Goal: Navigation & Orientation: Find specific page/section

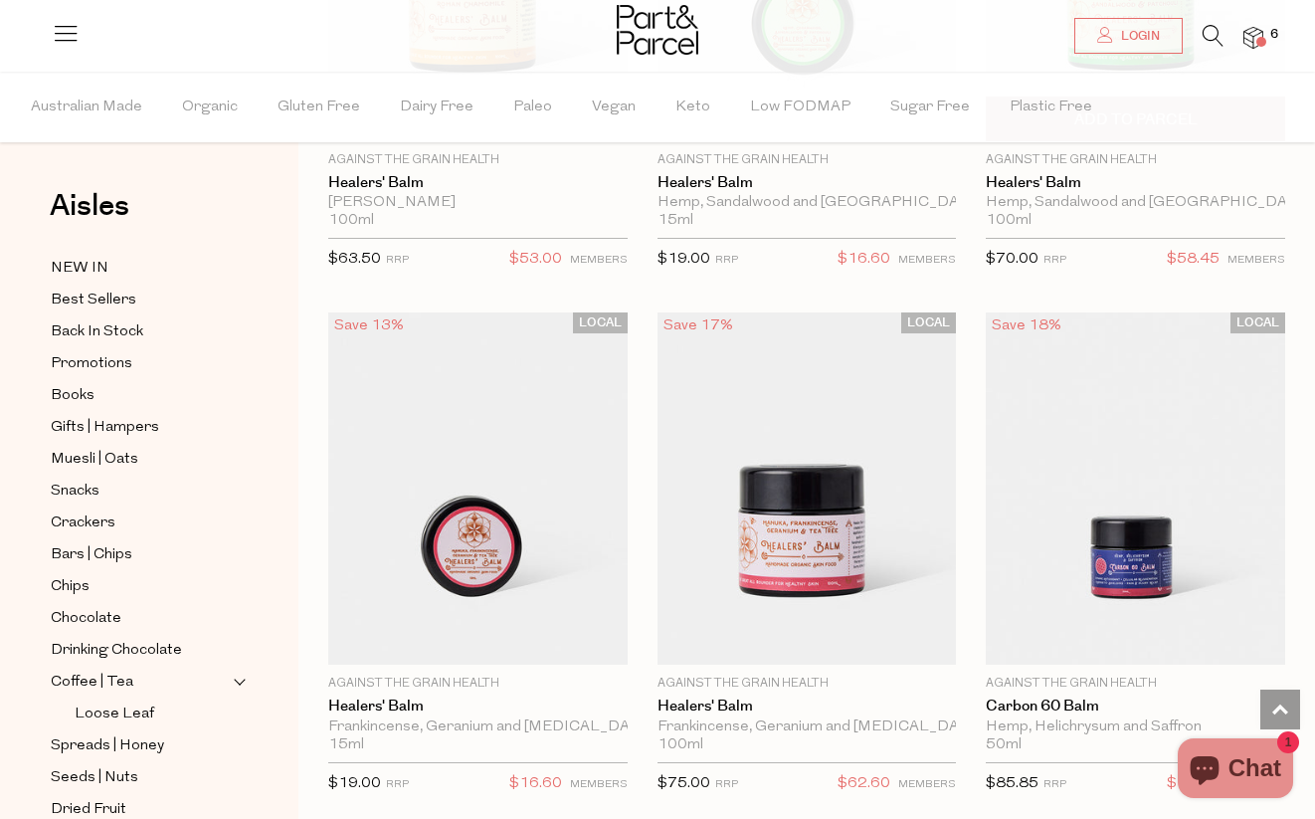
scroll to position [11536, 0]
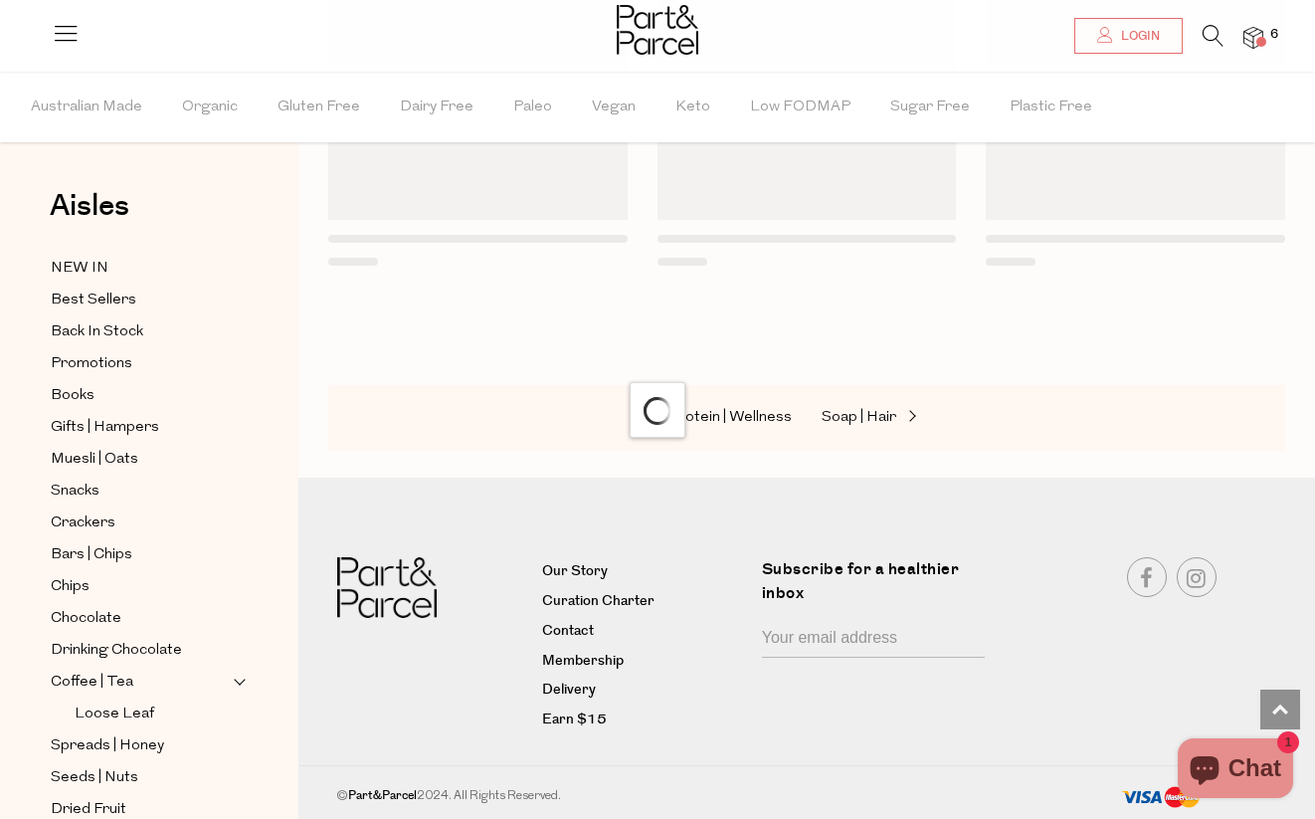
scroll to position [2495, 0]
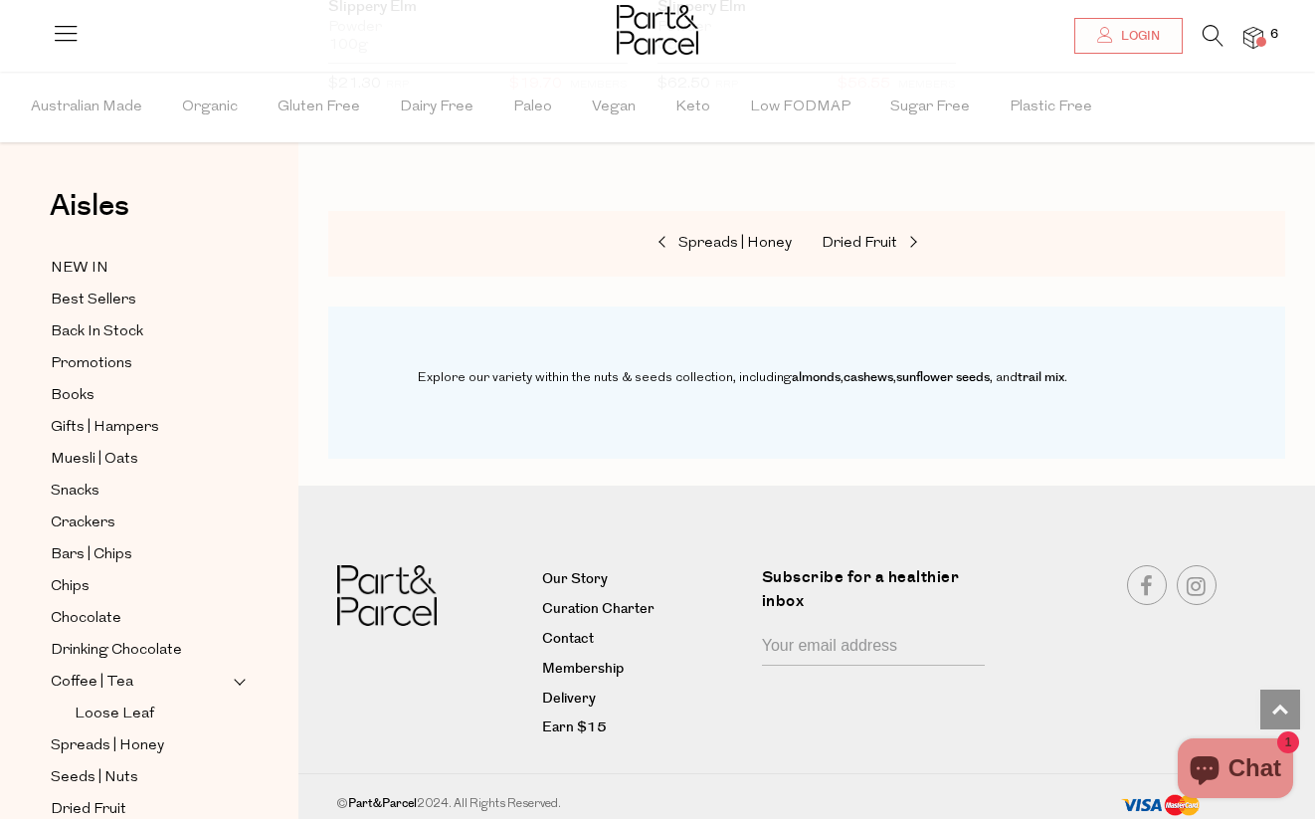
scroll to position [2495, 0]
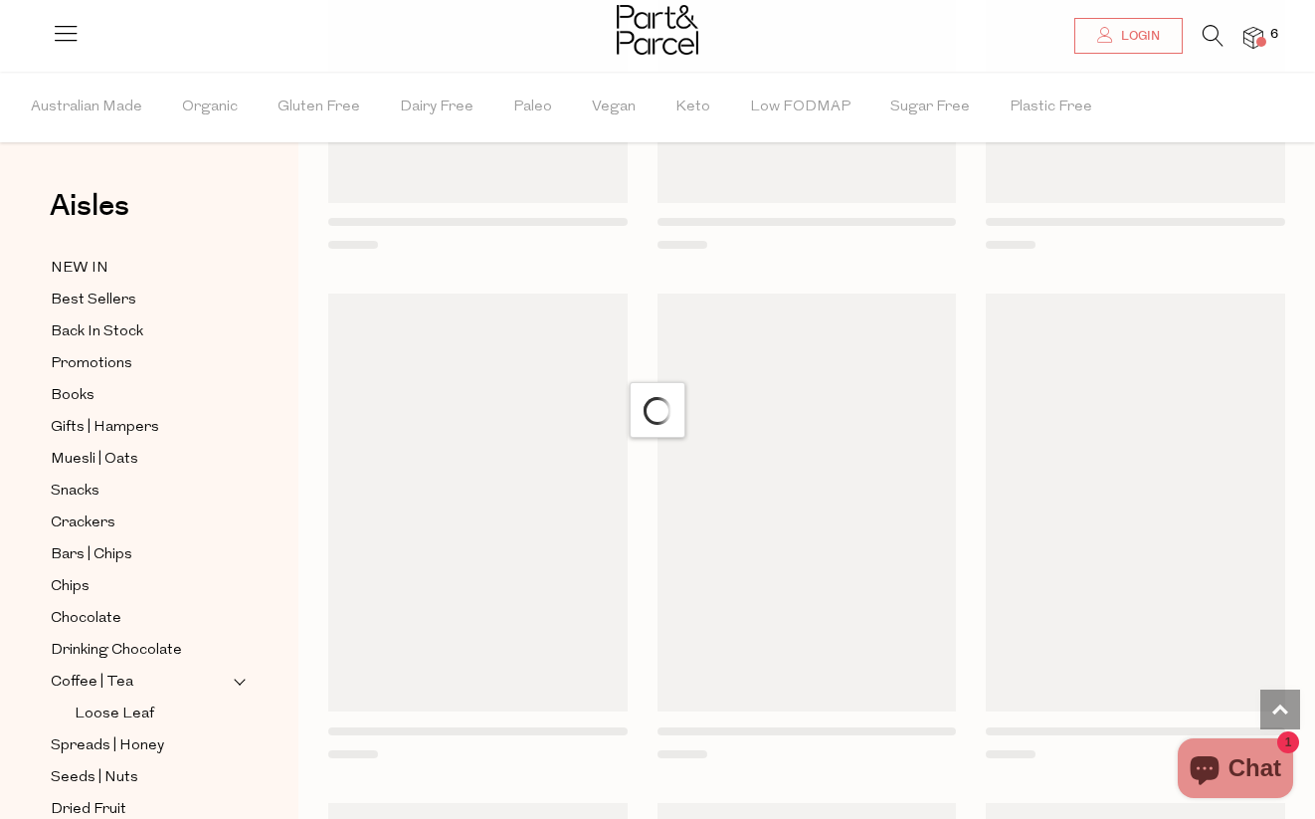
scroll to position [2495, 0]
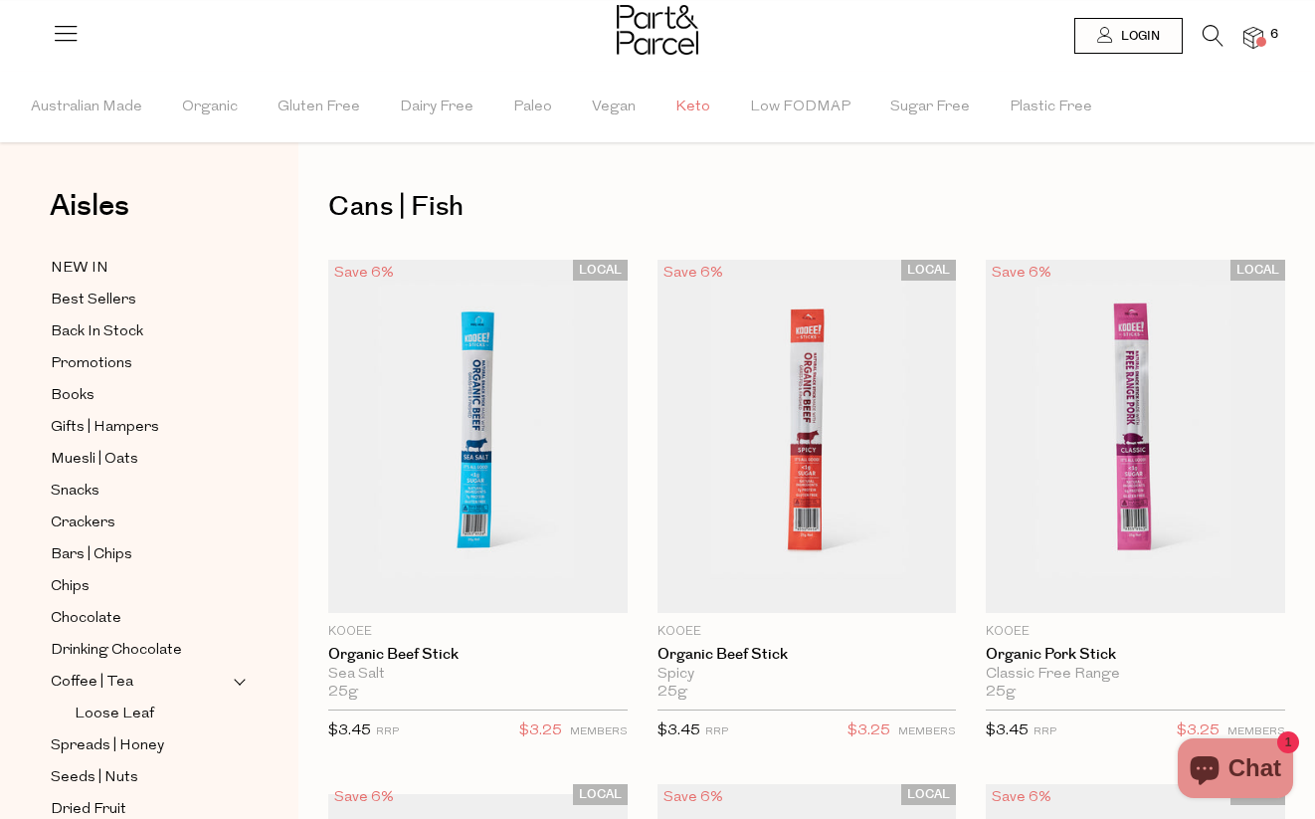
click at [690, 101] on span "Keto" at bounding box center [692, 108] width 35 height 70
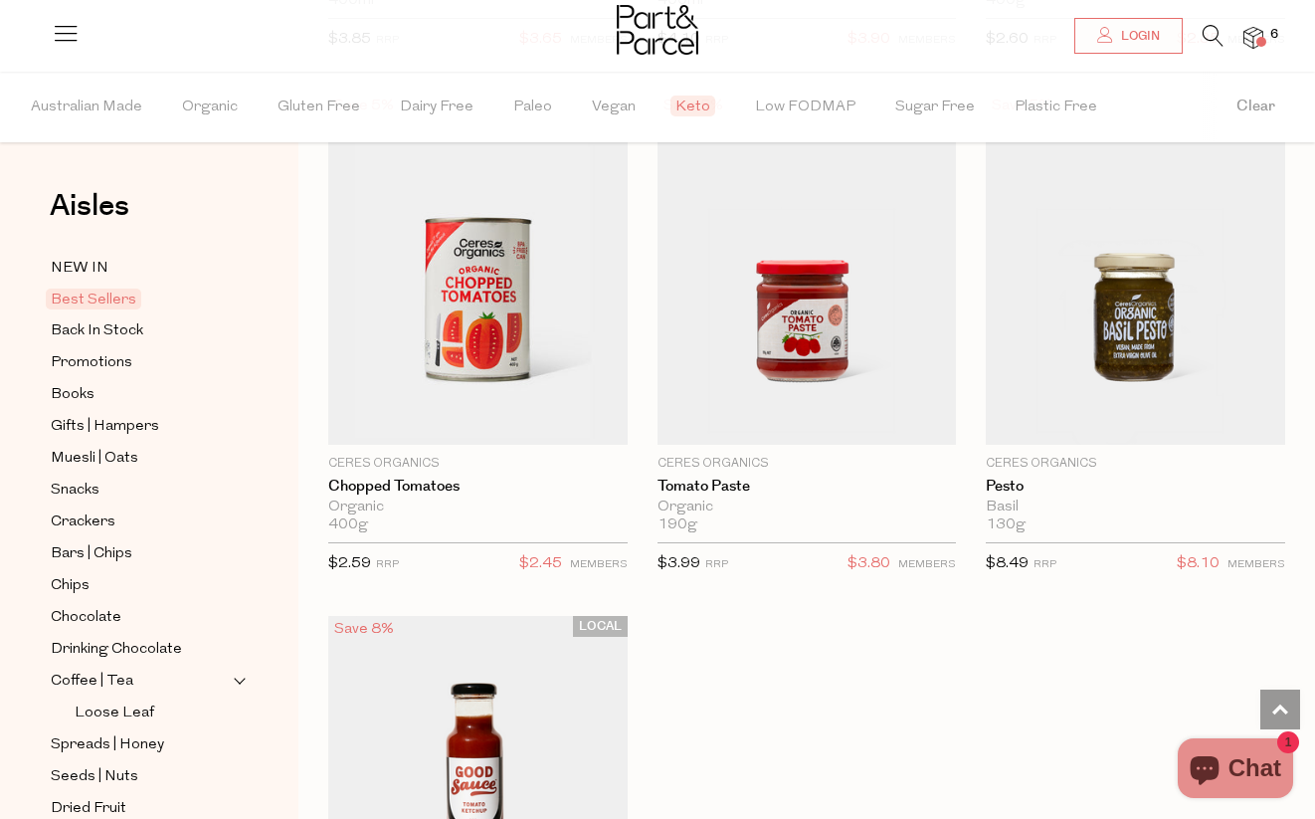
scroll to position [3115, 0]
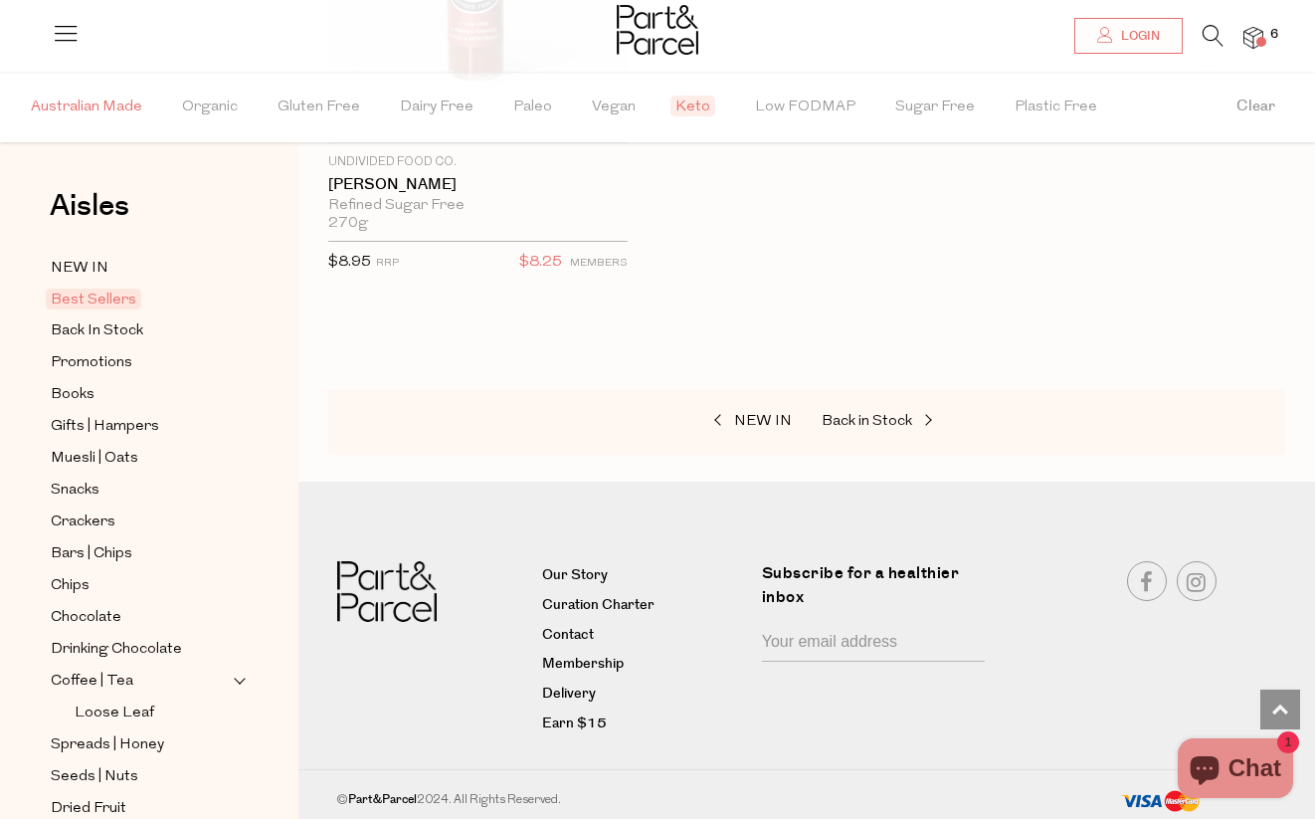
click at [104, 104] on span "Australian Made" at bounding box center [86, 108] width 111 height 70
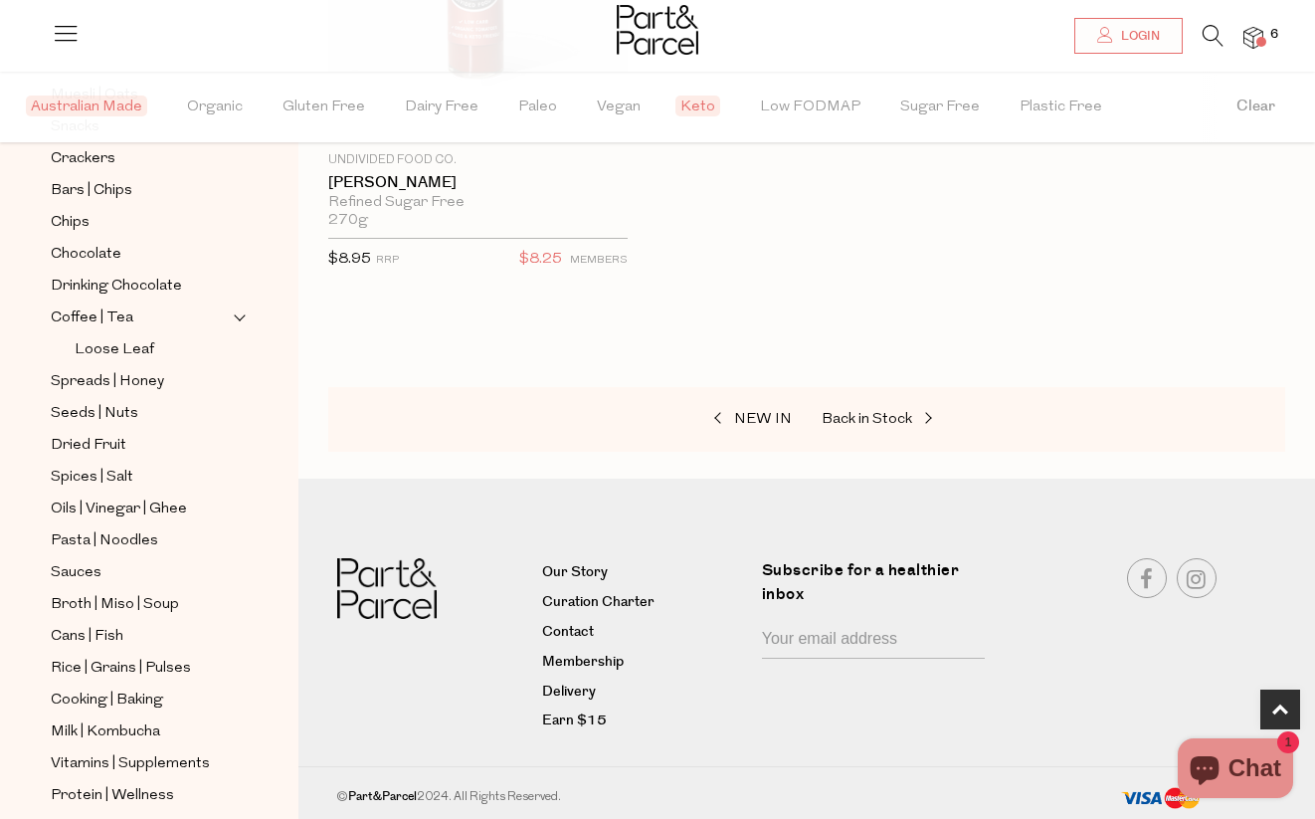
scroll to position [630, 0]
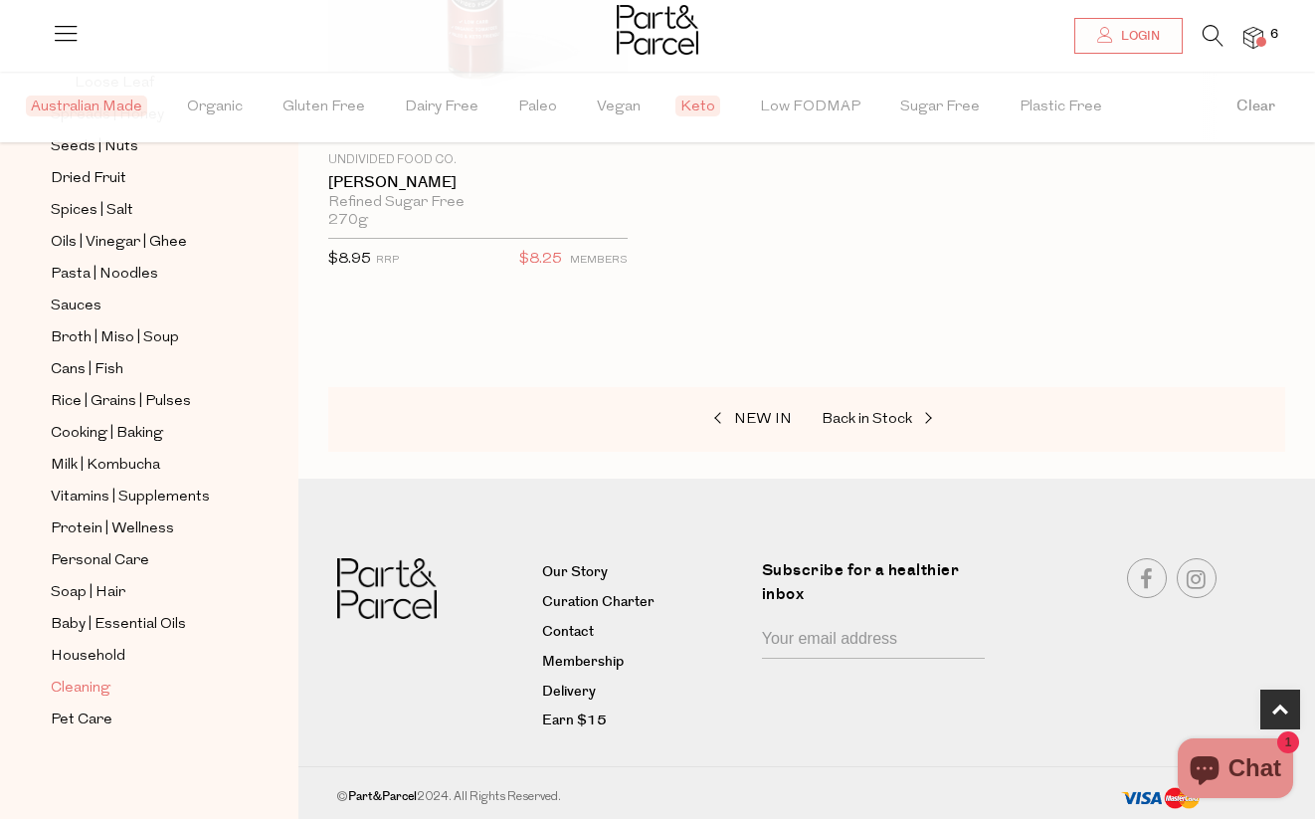
click at [104, 686] on span "Cleaning" at bounding box center [81, 688] width 60 height 24
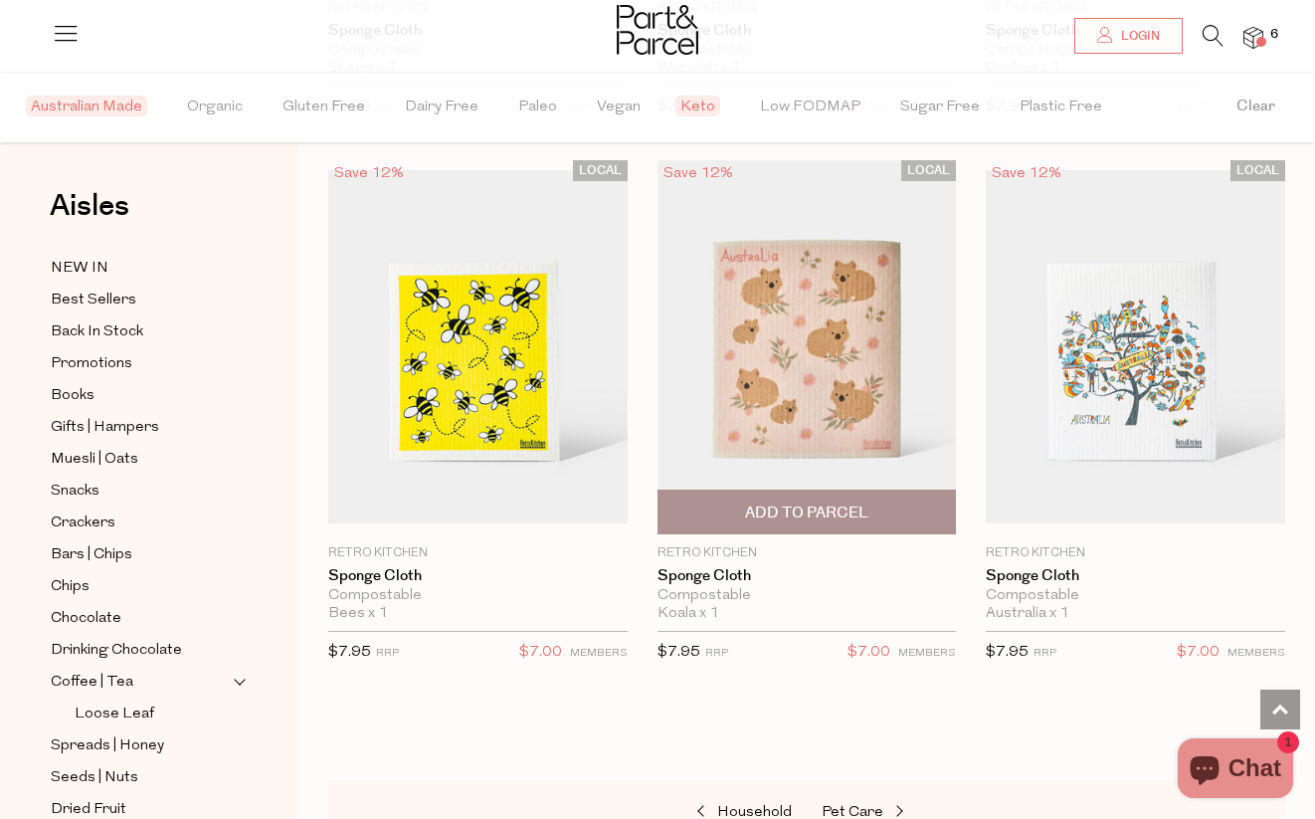
scroll to position [1371, 0]
